Goal: Check status: Check status

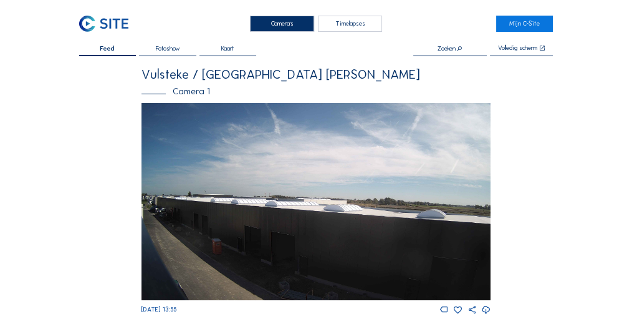
click at [111, 49] on span "Feed" at bounding box center [107, 49] width 15 height 6
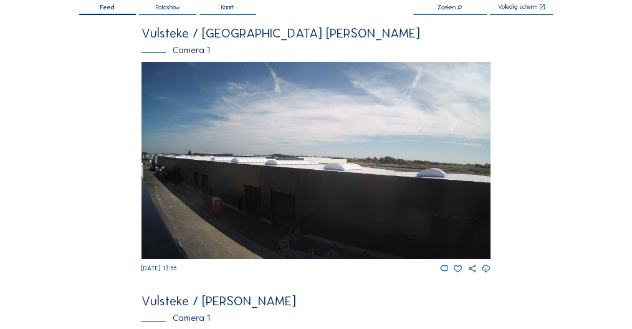
click at [108, 6] on span "Feed" at bounding box center [107, 7] width 15 height 6
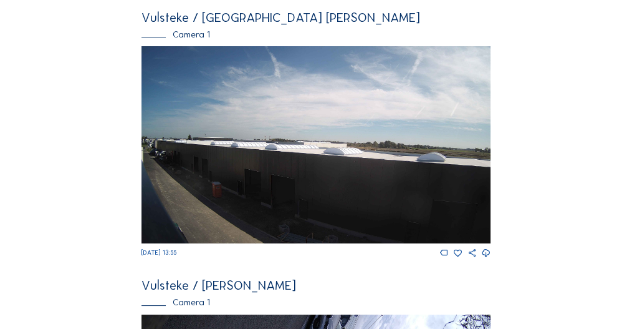
scroll to position [125, 0]
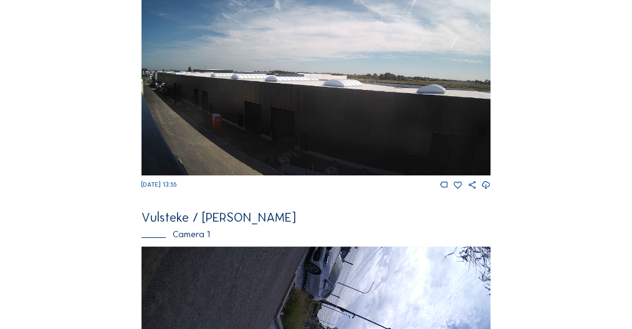
click at [260, 74] on img at bounding box center [317, 76] width 350 height 196
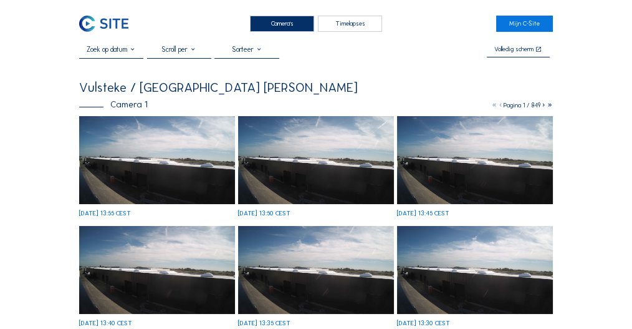
click at [113, 48] on input "text" at bounding box center [111, 49] width 64 height 9
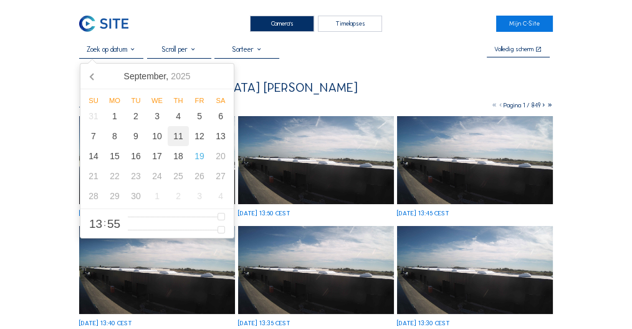
click at [183, 138] on div "11" at bounding box center [178, 136] width 21 height 20
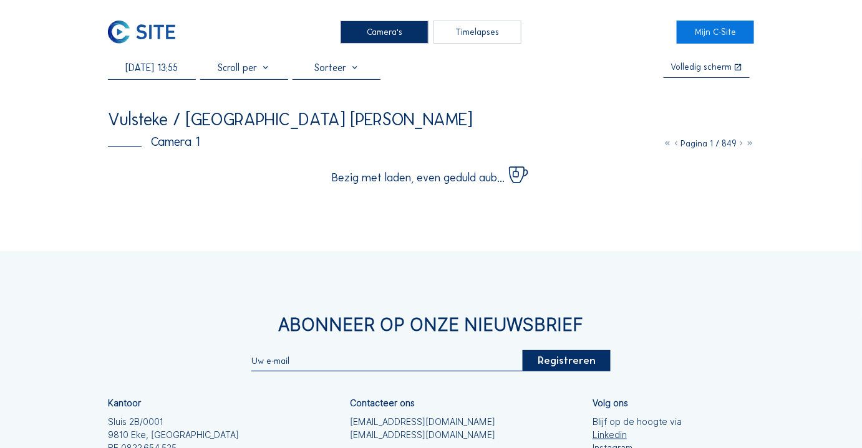
click at [54, 125] on div "Camera's Timelapses Mijn C-Site [DATE] 13:55 Volledig [PERSON_NAME] Vulsteke / …" at bounding box center [431, 303] width 862 height 606
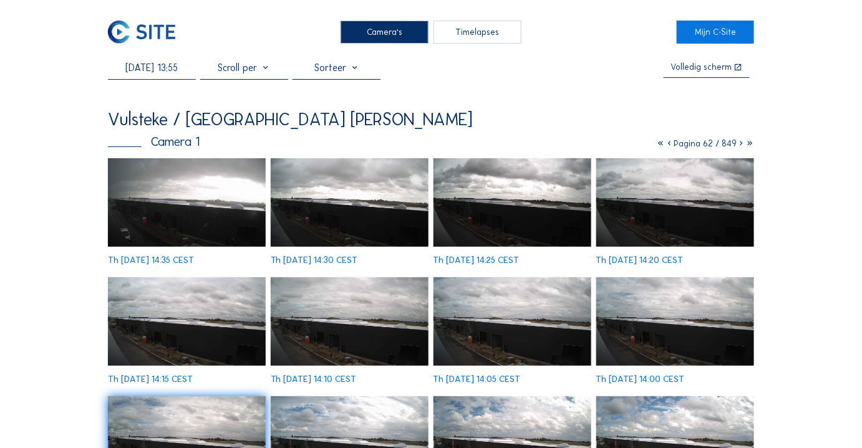
click at [226, 205] on img at bounding box center [187, 202] width 158 height 89
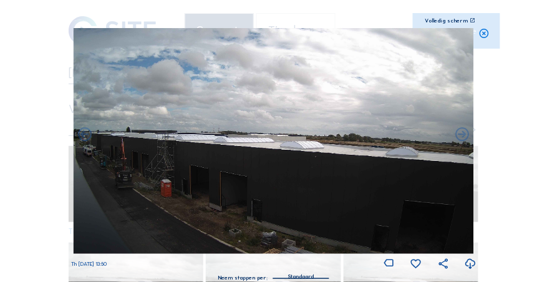
click at [473, 36] on icon at bounding box center [483, 34] width 11 height 12
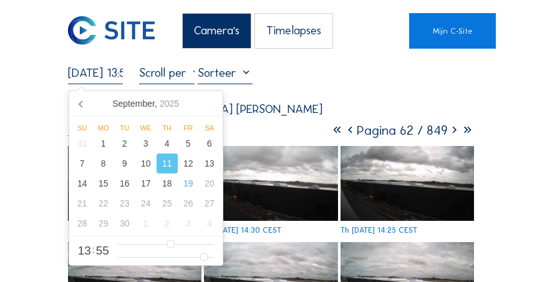
click at [111, 75] on input "[DATE] 13:55" at bounding box center [95, 72] width 55 height 14
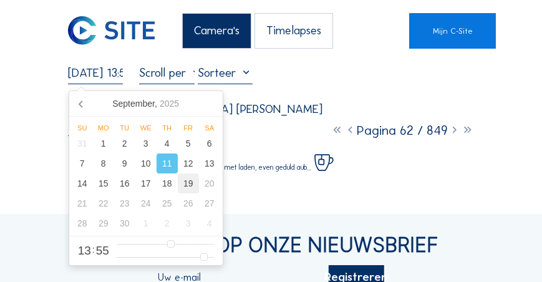
click at [185, 185] on div "19" at bounding box center [188, 183] width 21 height 20
type input "[DATE] 13:55"
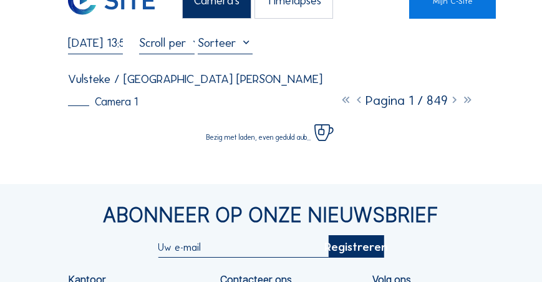
scroll to position [71, 0]
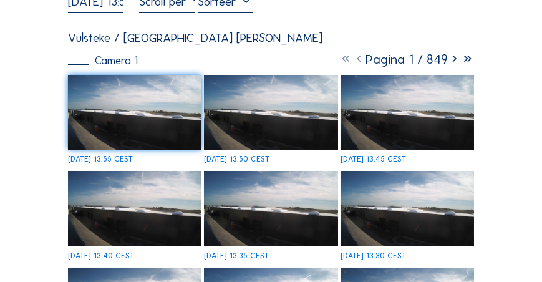
click at [147, 135] on img at bounding box center [134, 112] width 133 height 75
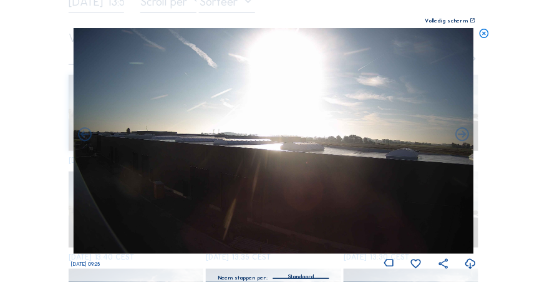
click at [473, 34] on icon at bounding box center [483, 34] width 11 height 12
